Goal: Task Accomplishment & Management: Manage account settings

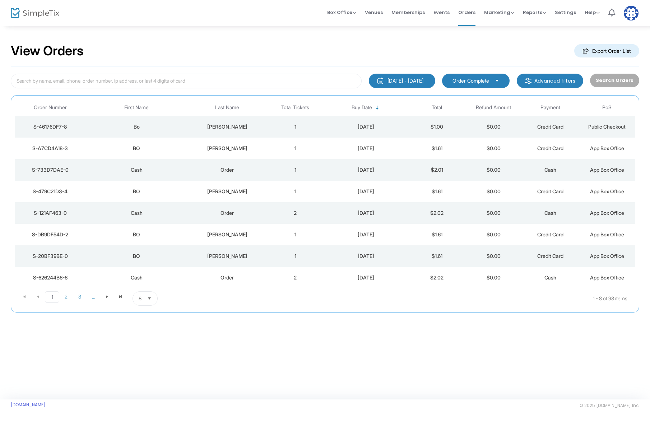
click at [295, 126] on td "1" at bounding box center [295, 127] width 57 height 22
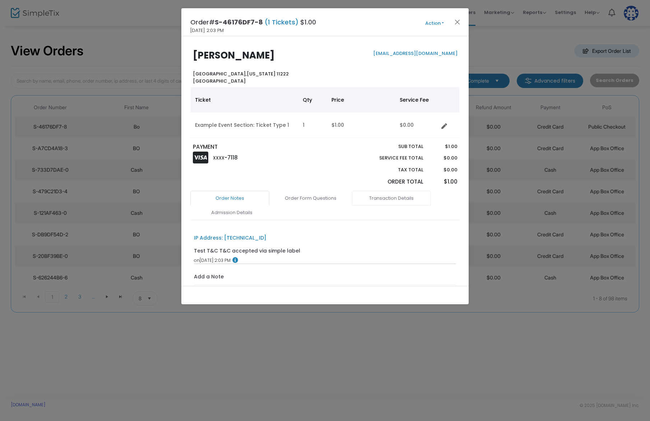
click at [376, 202] on link "Transaction Details" at bounding box center [391, 198] width 79 height 15
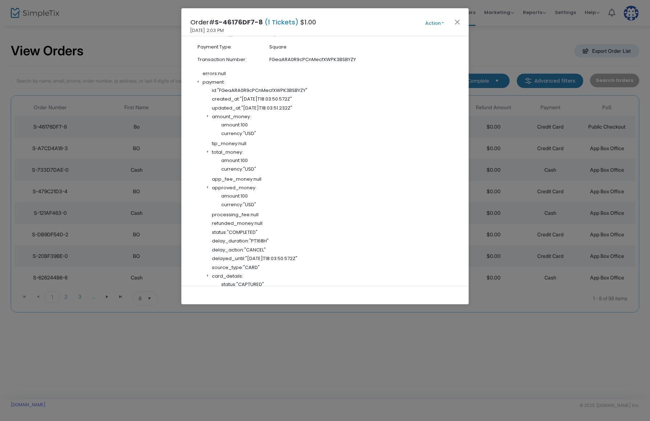
scroll to position [256, 0]
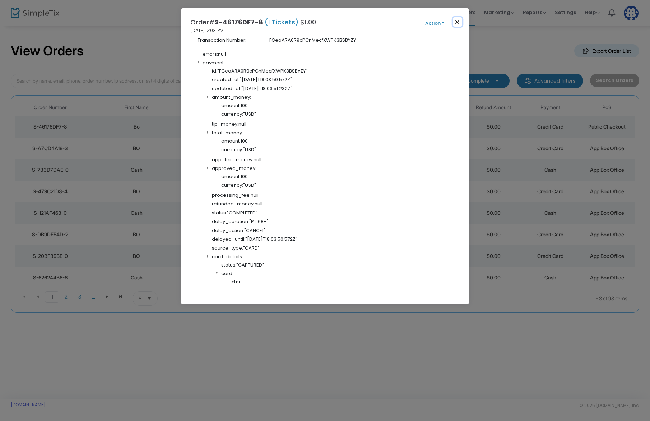
click at [459, 19] on button "Close" at bounding box center [457, 21] width 9 height 9
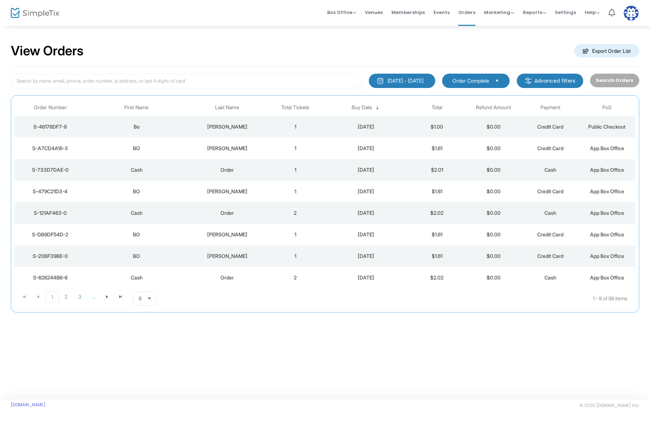
click at [266, 25] on div "Box Office Sell Tickets Bookings Sell Season Pass Venues Memberships Events Ord…" at bounding box center [371, 13] width 558 height 26
click at [482, 85] on kendo-dropdownlist "Order Complete" at bounding box center [475, 81] width 67 height 14
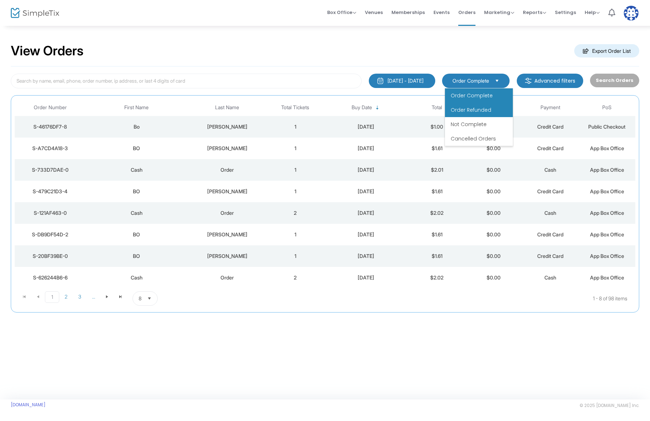
click at [484, 110] on span "Order Refunded" at bounding box center [470, 109] width 41 height 7
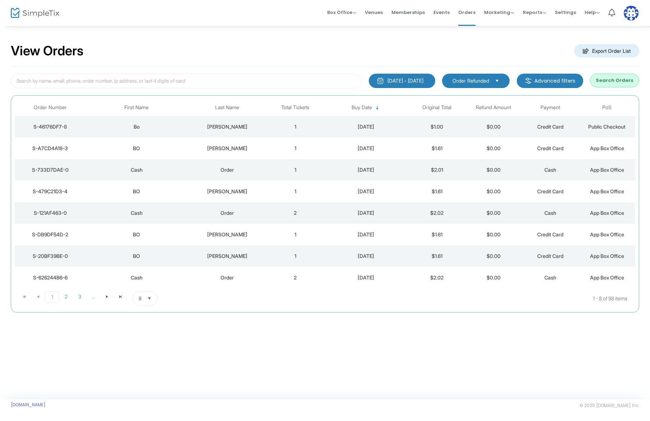
drag, startPoint x: 614, startPoint y: 81, endPoint x: 586, endPoint y: 96, distance: 31.3
click at [614, 81] on button "Search Orders" at bounding box center [614, 81] width 49 height 14
click at [635, 15] on img at bounding box center [630, 13] width 15 height 15
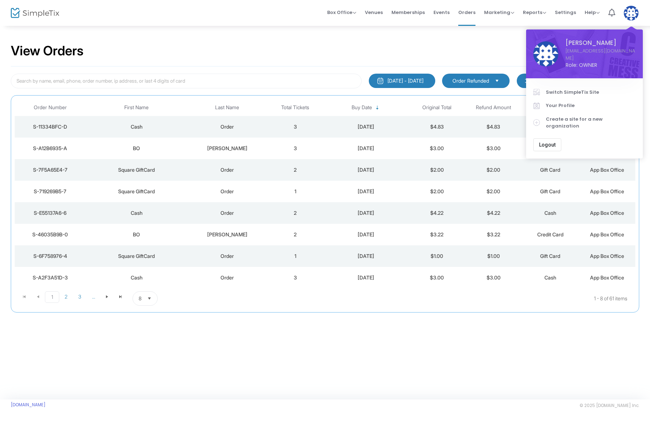
click at [586, 89] on span "Switch SimpleTix Site" at bounding box center [591, 92] width 90 height 7
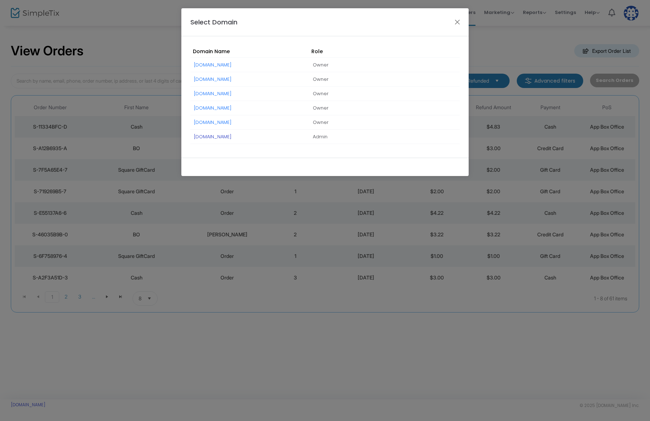
click at [232, 134] on link "[DOMAIN_NAME]" at bounding box center [213, 136] width 38 height 7
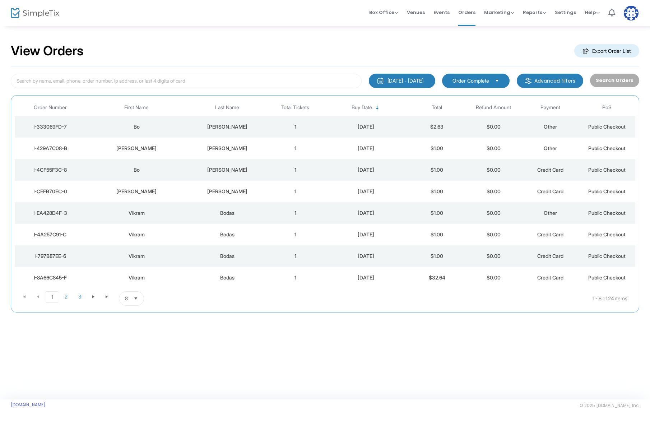
click at [267, 121] on td "1" at bounding box center [295, 127] width 57 height 22
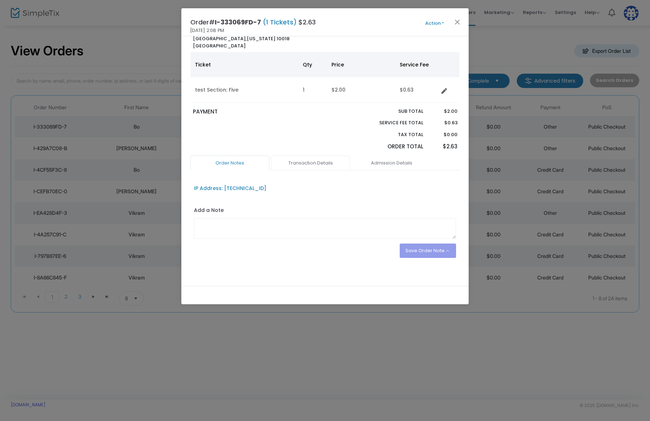
scroll to position [39, 0]
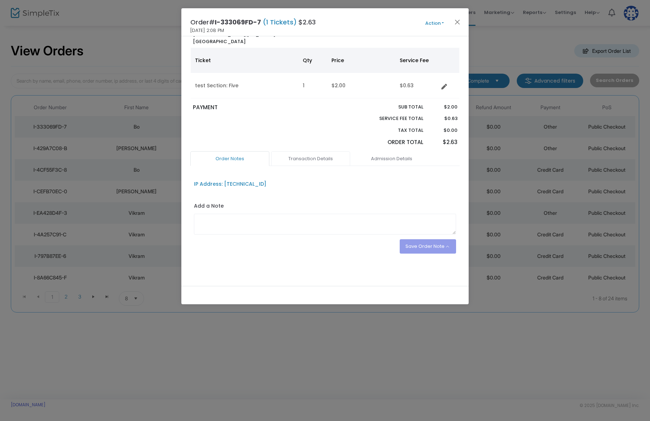
click at [309, 156] on link "Transaction Details" at bounding box center [310, 158] width 79 height 15
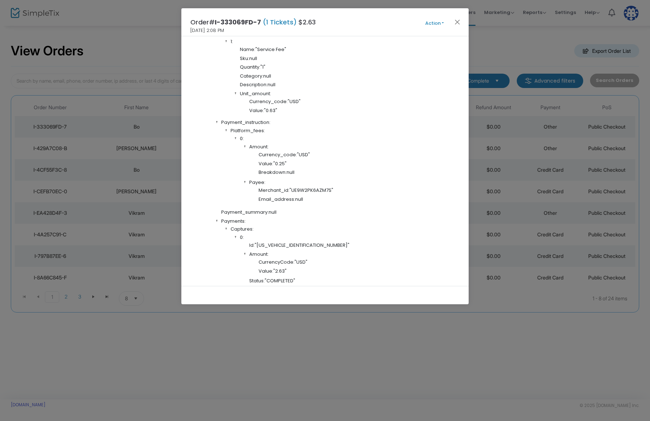
scroll to position [459, 0]
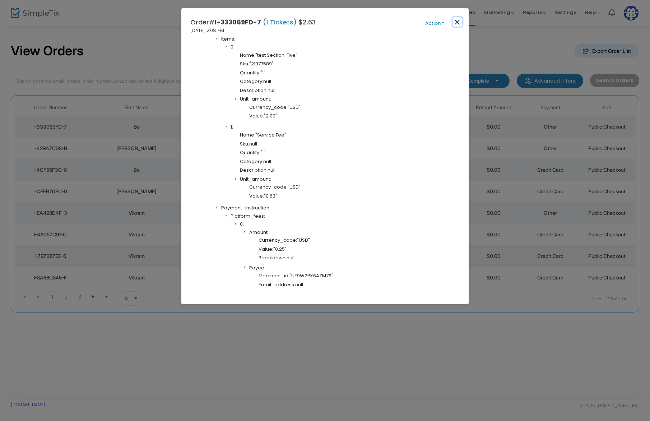
click at [459, 23] on button "Close" at bounding box center [457, 21] width 9 height 9
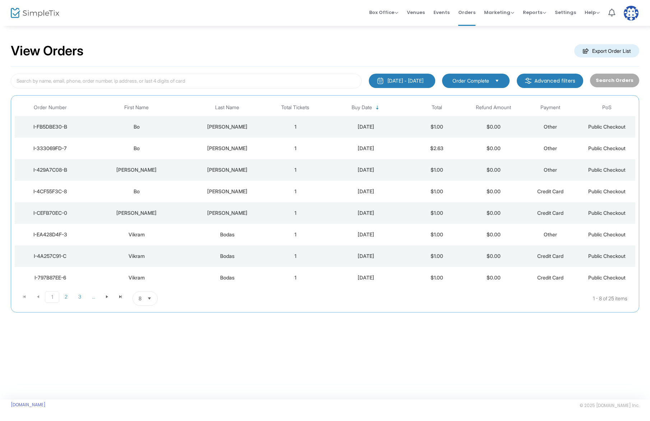
click at [238, 123] on div "[PERSON_NAME]" at bounding box center [227, 126] width 76 height 7
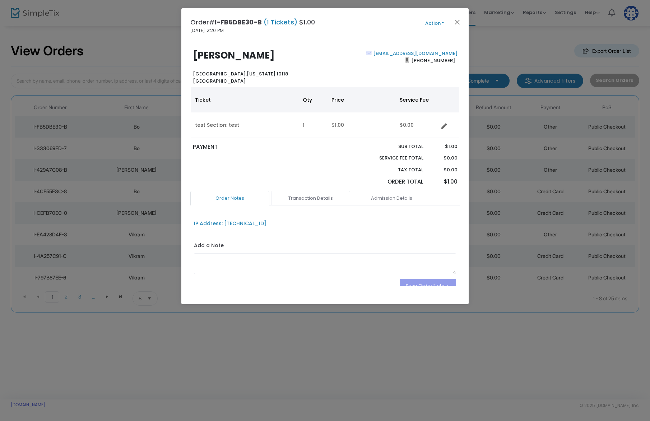
click at [314, 196] on link "Transaction Details" at bounding box center [310, 198] width 79 height 15
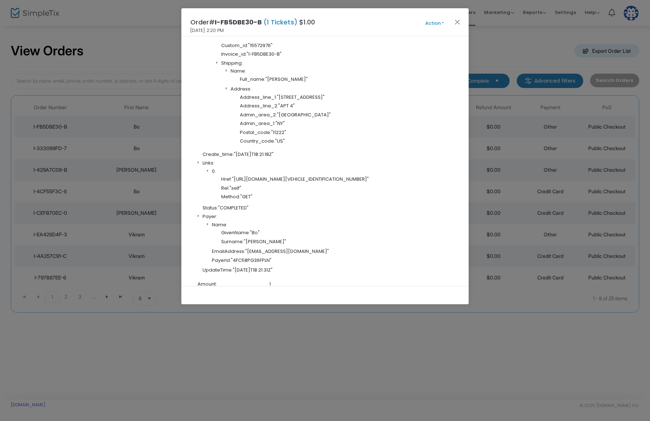
scroll to position [860, 0]
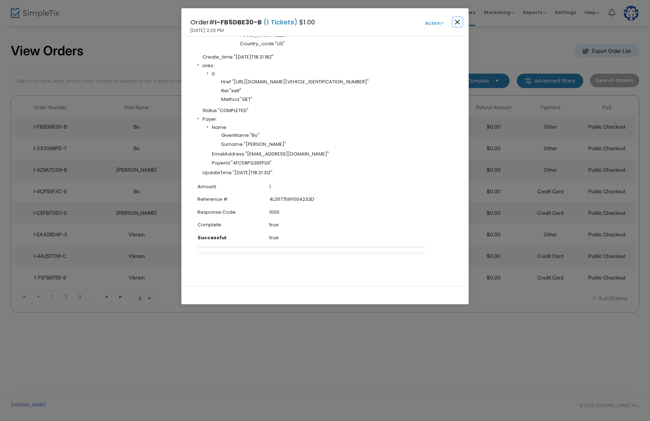
click at [459, 22] on button "Close" at bounding box center [457, 21] width 9 height 9
